Goal: Task Accomplishment & Management: Manage account settings

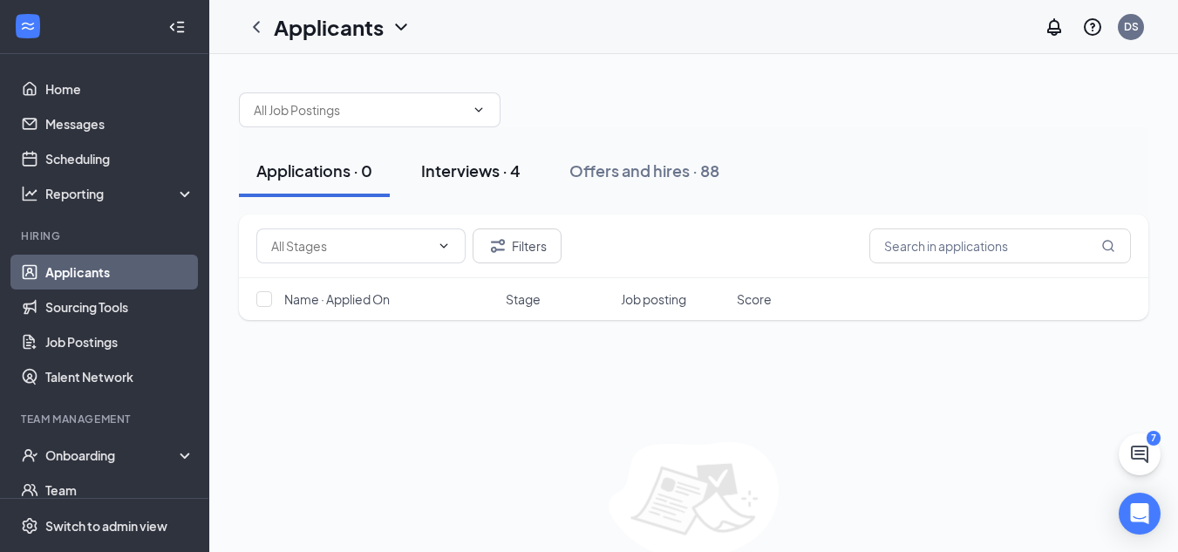
click at [474, 178] on div "Interviews · 4" at bounding box center [470, 171] width 99 height 22
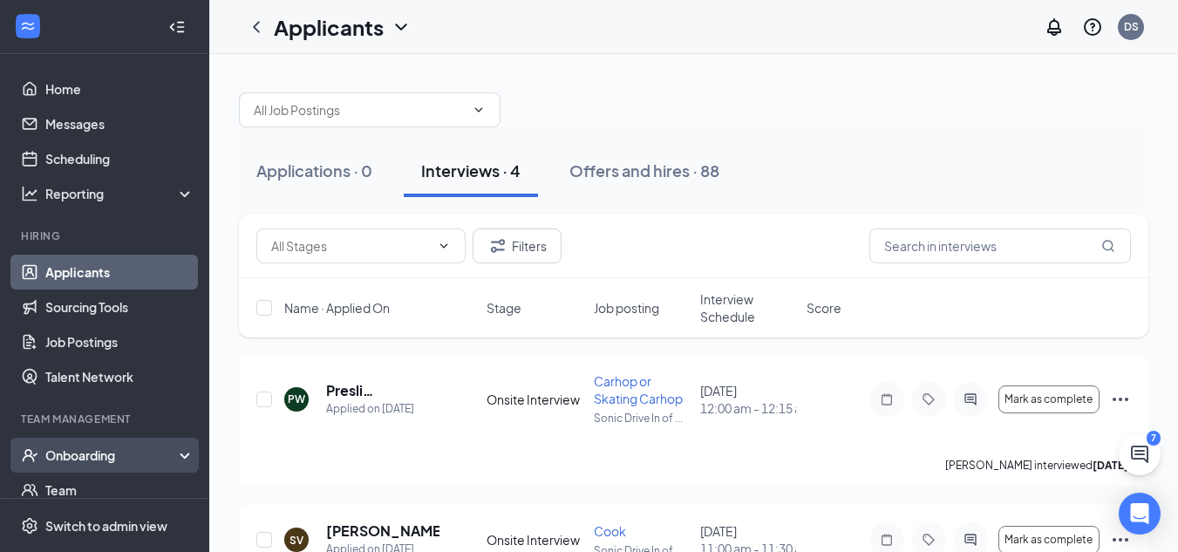
click at [96, 458] on div "Onboarding" at bounding box center [112, 454] width 134 height 17
click at [104, 481] on link "Overview" at bounding box center [119, 490] width 149 height 35
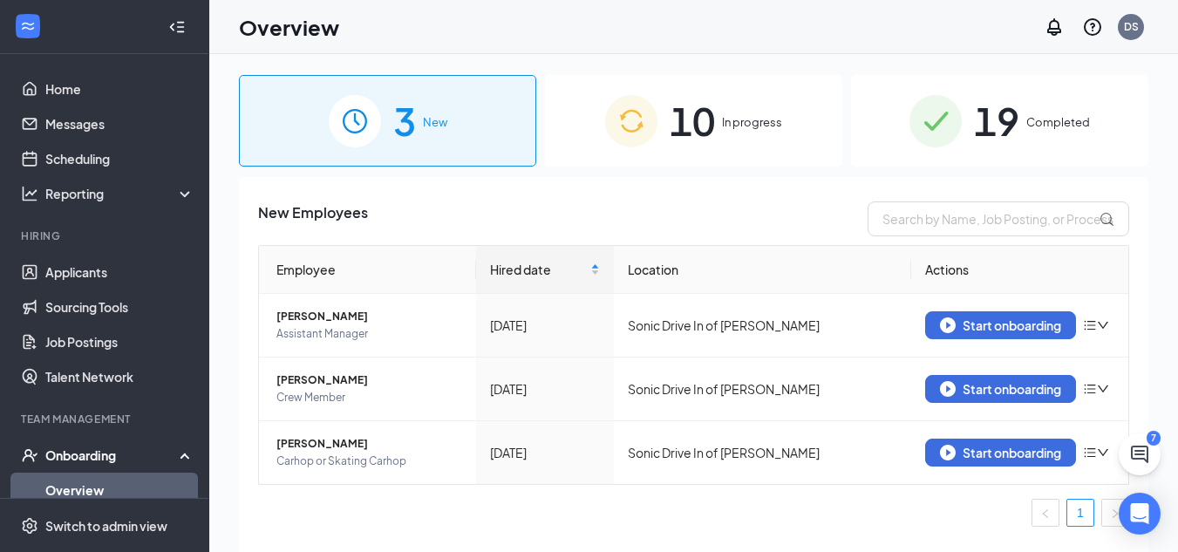
click at [706, 143] on span "10" at bounding box center [692, 121] width 45 height 60
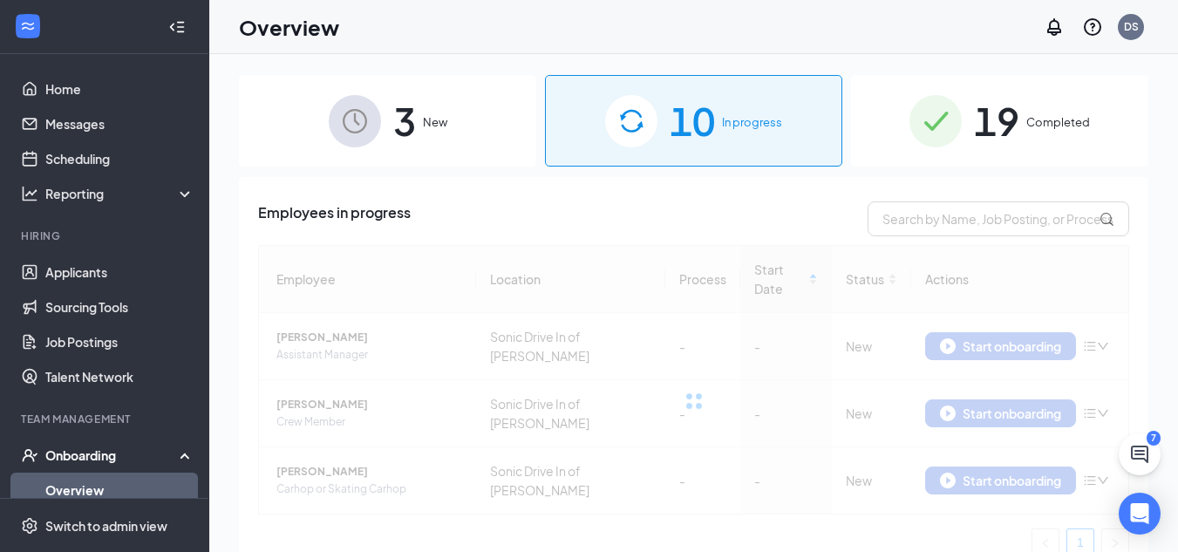
click at [928, 153] on div "19 Completed" at bounding box center [999, 121] width 297 height 92
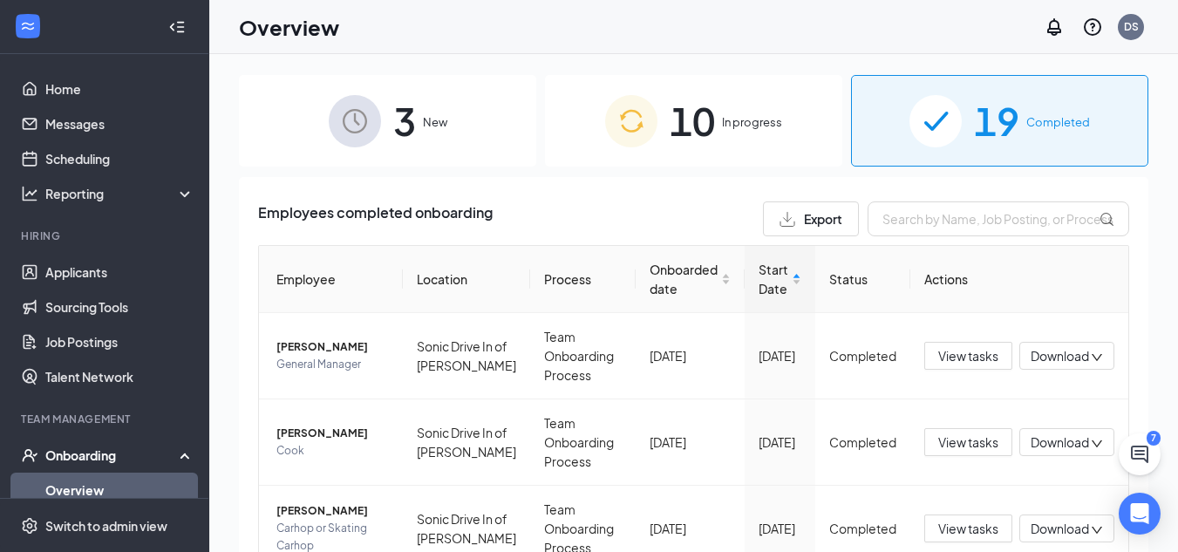
scroll to position [876, 0]
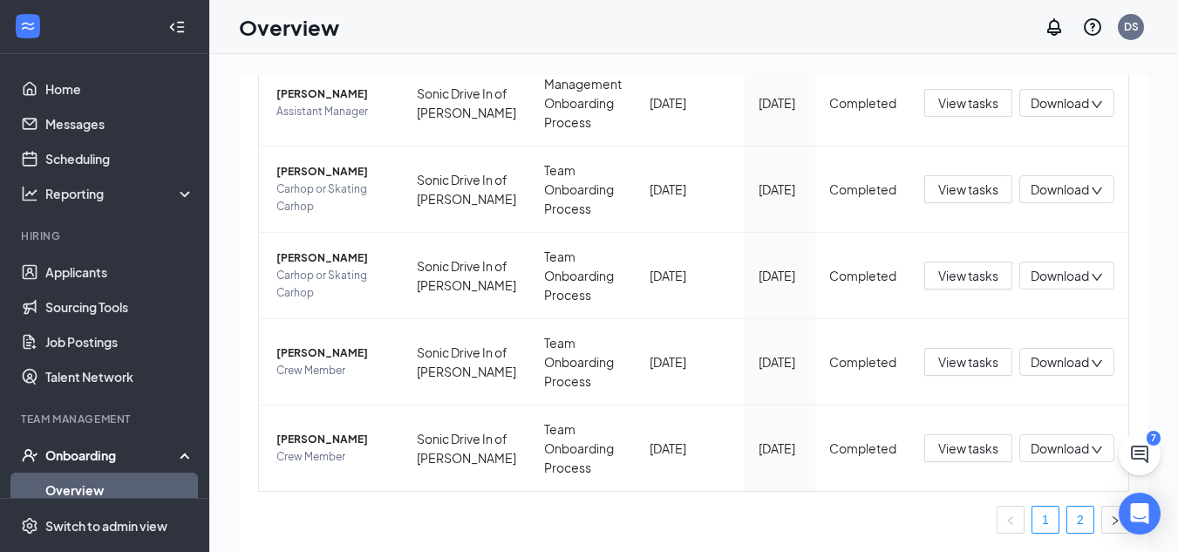
click at [1067, 509] on link "2" at bounding box center [1080, 520] width 26 height 26
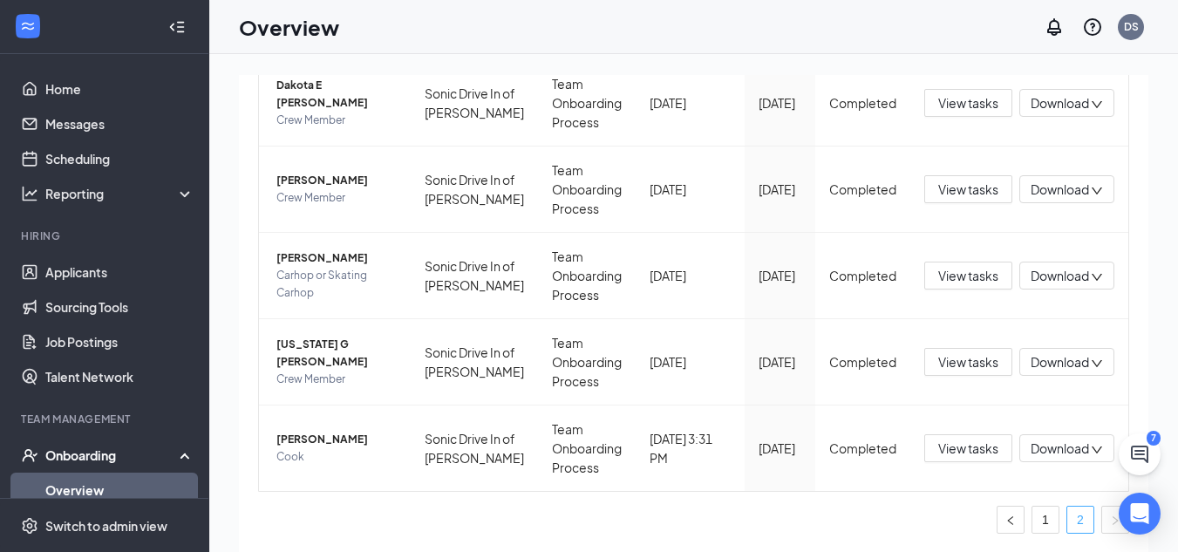
scroll to position [771, 0]
click at [320, 249] on span "[PERSON_NAME]" at bounding box center [336, 257] width 120 height 17
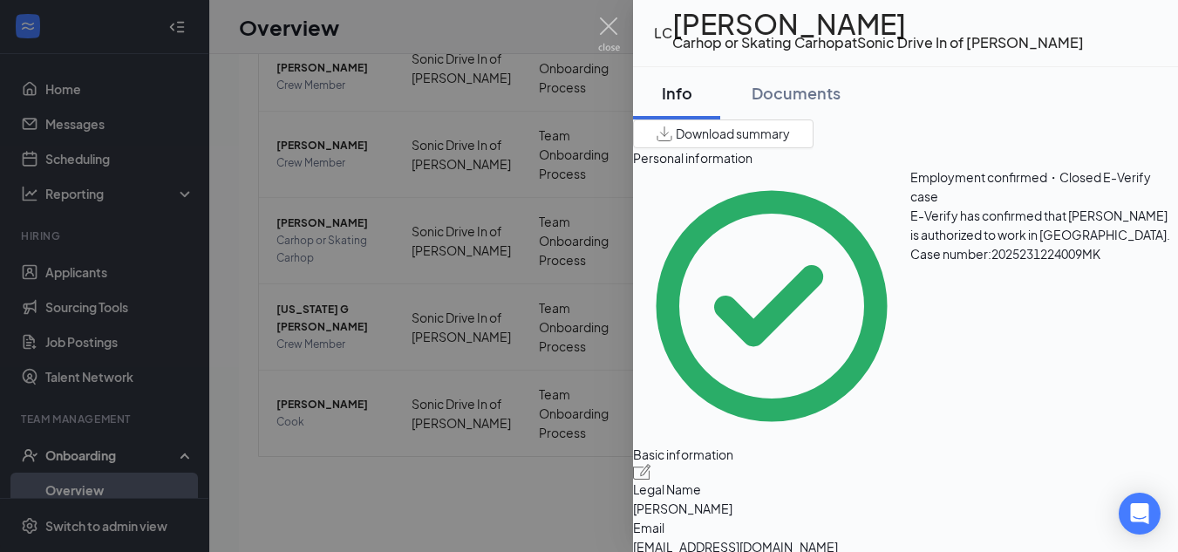
click at [917, 204] on span "Employment confirmed・Closed E-Verify case" at bounding box center [1030, 186] width 241 height 35
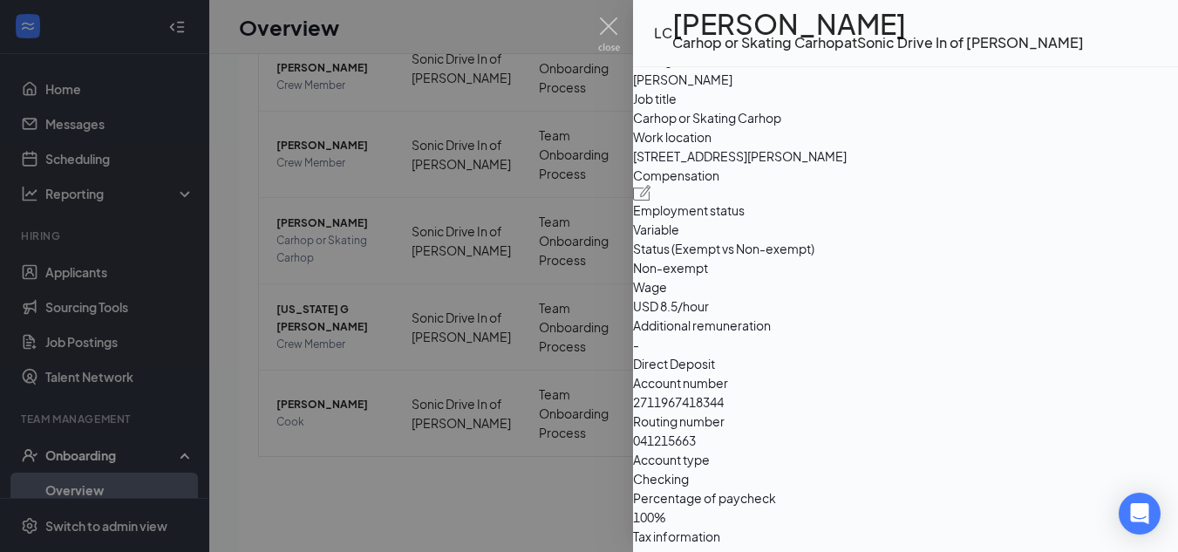
scroll to position [1463, 0]
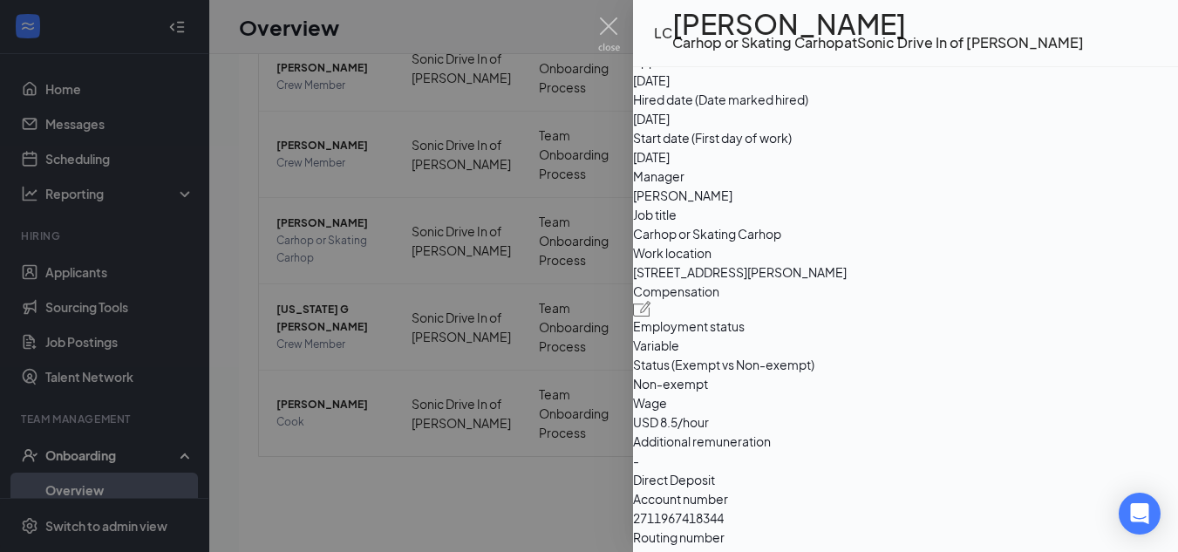
scroll to position [1055, 0]
click at [425, 278] on div at bounding box center [589, 276] width 1178 height 552
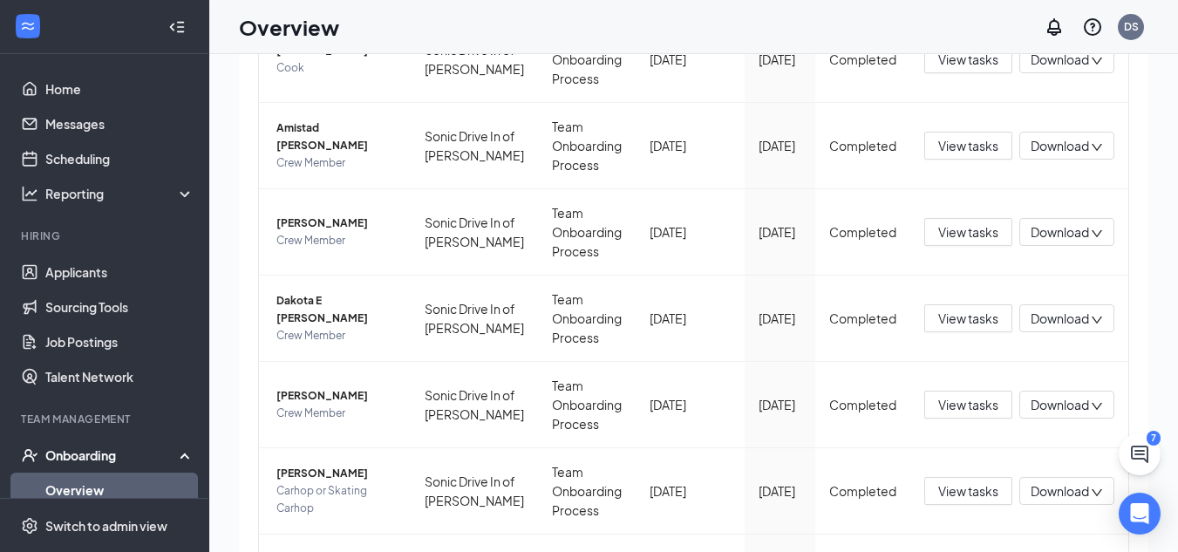
scroll to position [301, 0]
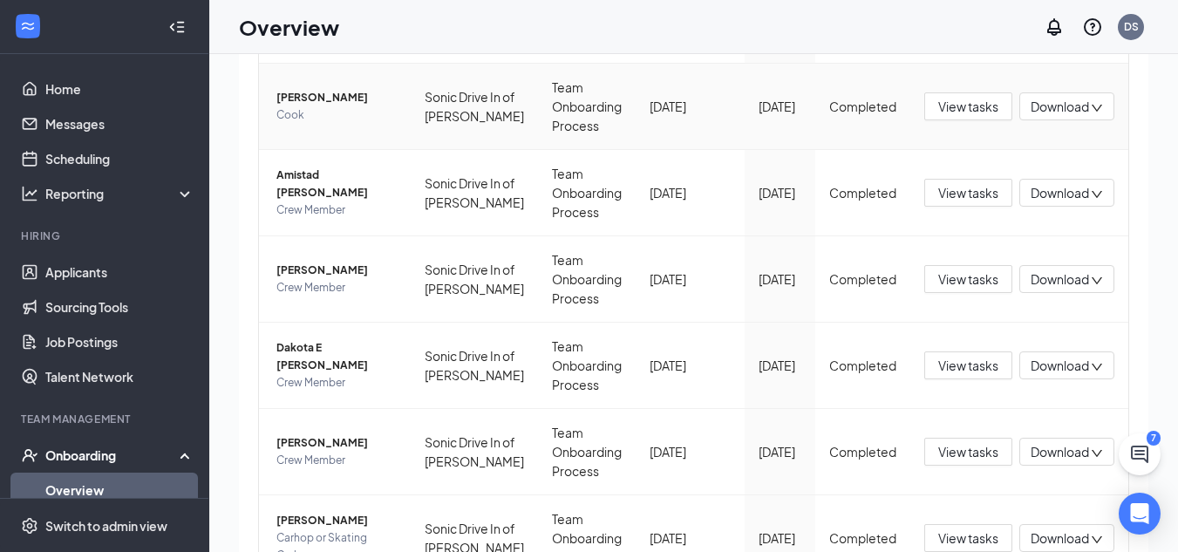
click at [303, 106] on span "[PERSON_NAME]" at bounding box center [336, 97] width 120 height 17
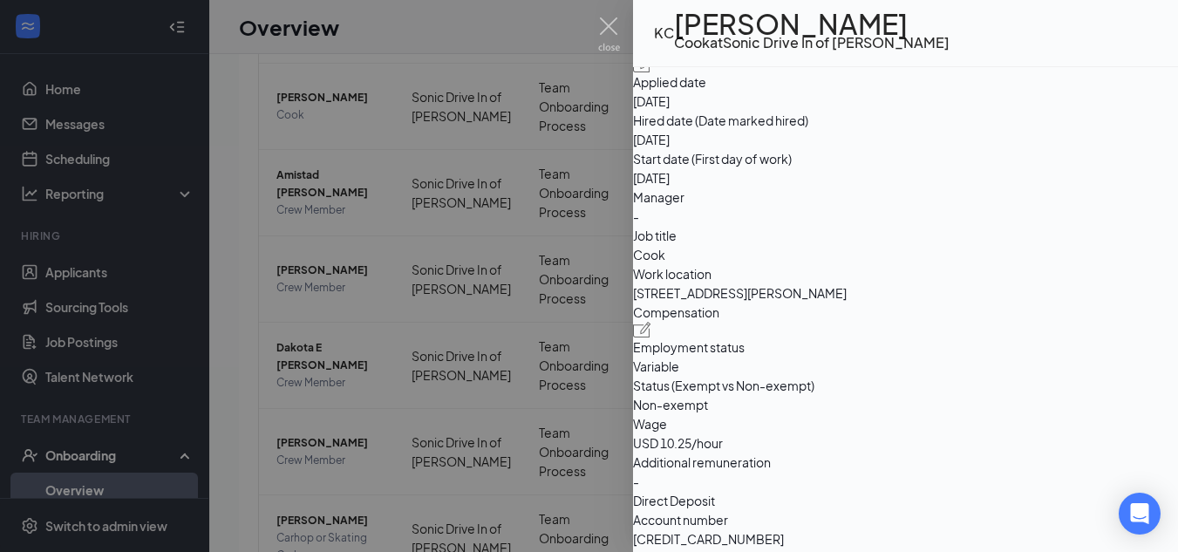
scroll to position [1077, 0]
